Goal: Task Accomplishment & Management: Use online tool/utility

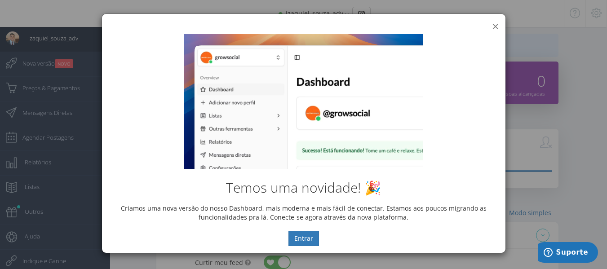
click at [497, 25] on button "×" at bounding box center [495, 26] width 7 height 12
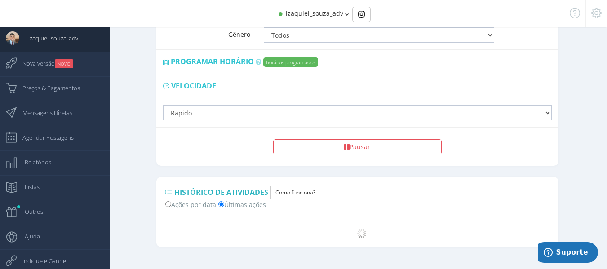
scroll to position [689, 0]
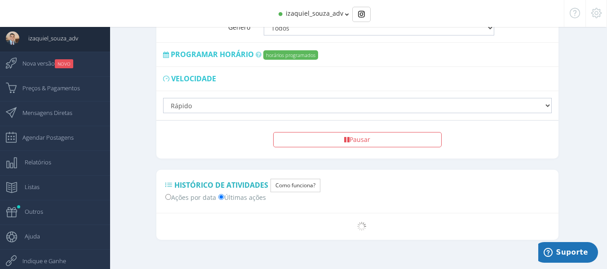
click at [173, 192] on label "Ações por data" at bounding box center [190, 196] width 51 height 9
click at [171, 194] on input "Ações por data" at bounding box center [168, 197] width 6 height 6
radio input "true"
click at [49, 116] on span "Mensagens Diretas" at bounding box center [42, 113] width 59 height 22
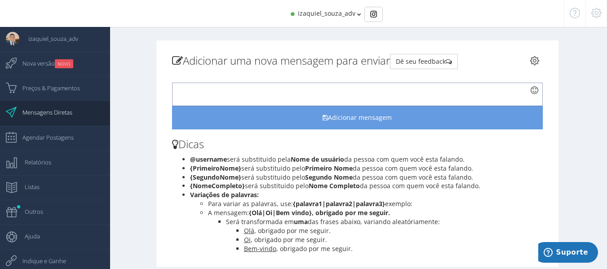
click at [359, 94] on div at bounding box center [357, 94] width 371 height 23
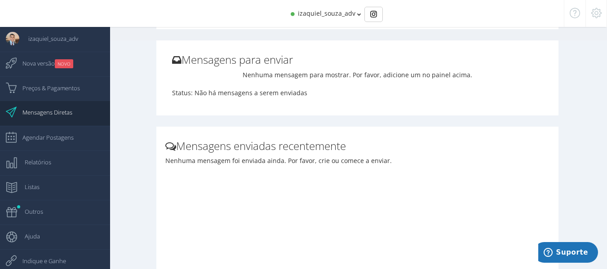
scroll to position [270, 0]
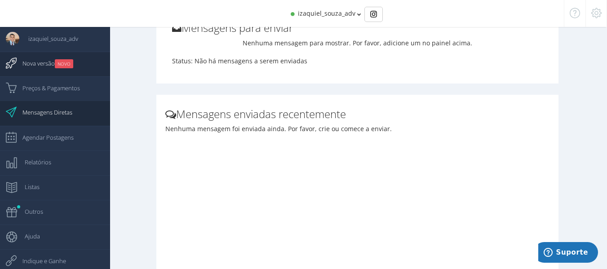
click at [48, 64] on span "Nova versão NOVO" at bounding box center [43, 63] width 60 height 22
